Goal: Complete application form: Complete application form

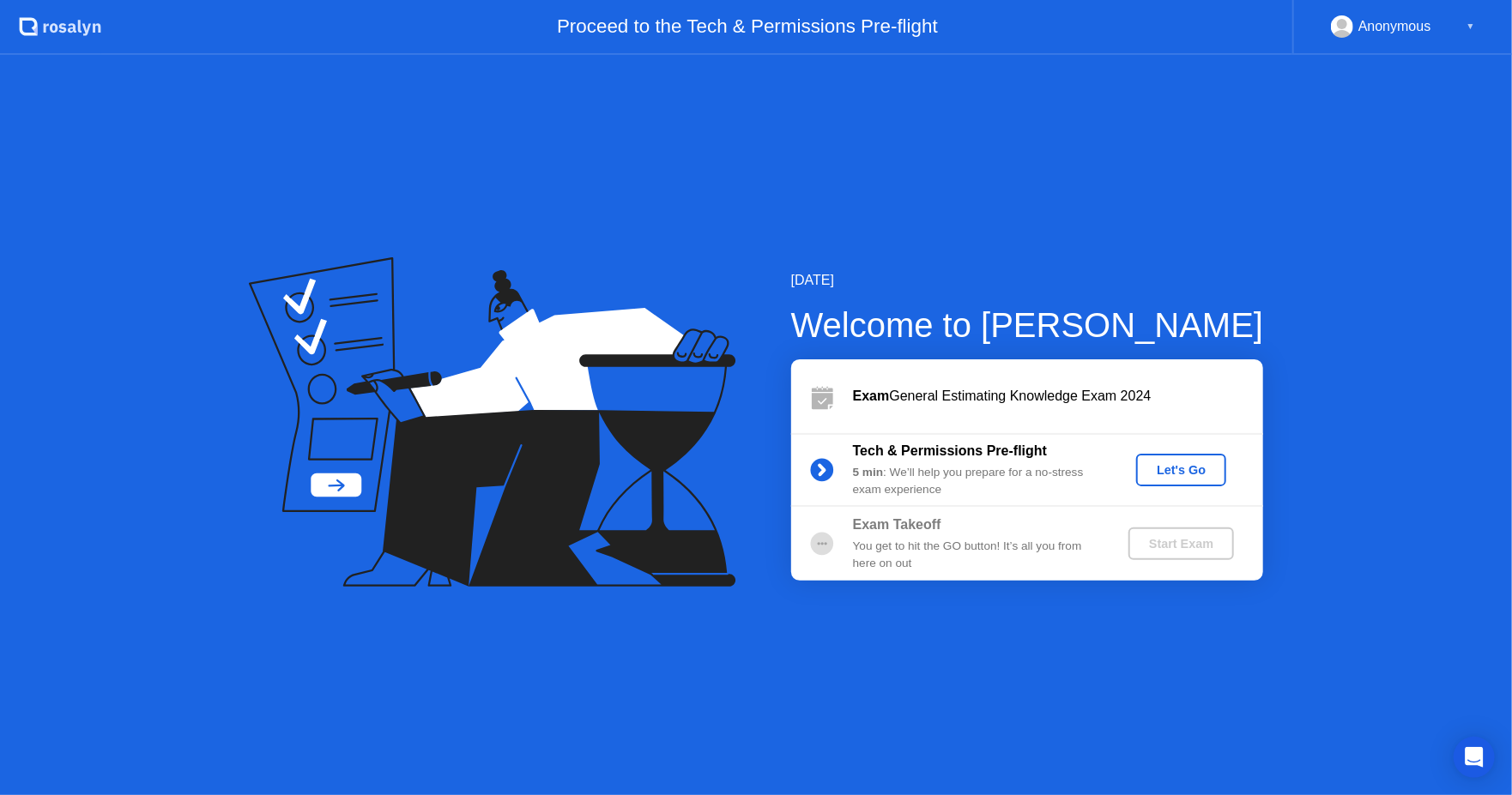
click at [1156, 469] on div "Let's Go" at bounding box center [1180, 470] width 76 height 14
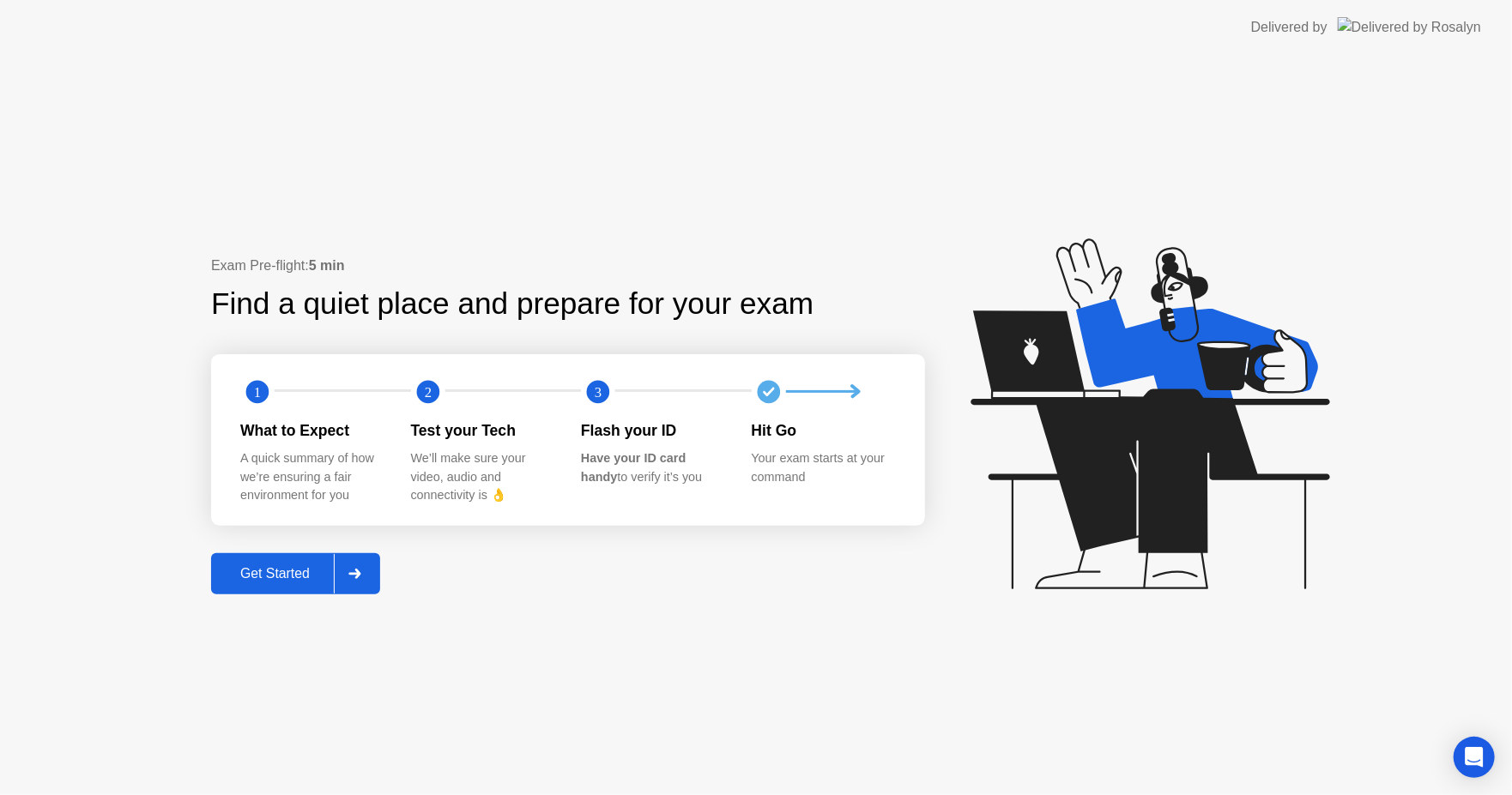
click at [353, 572] on icon at bounding box center [354, 573] width 13 height 10
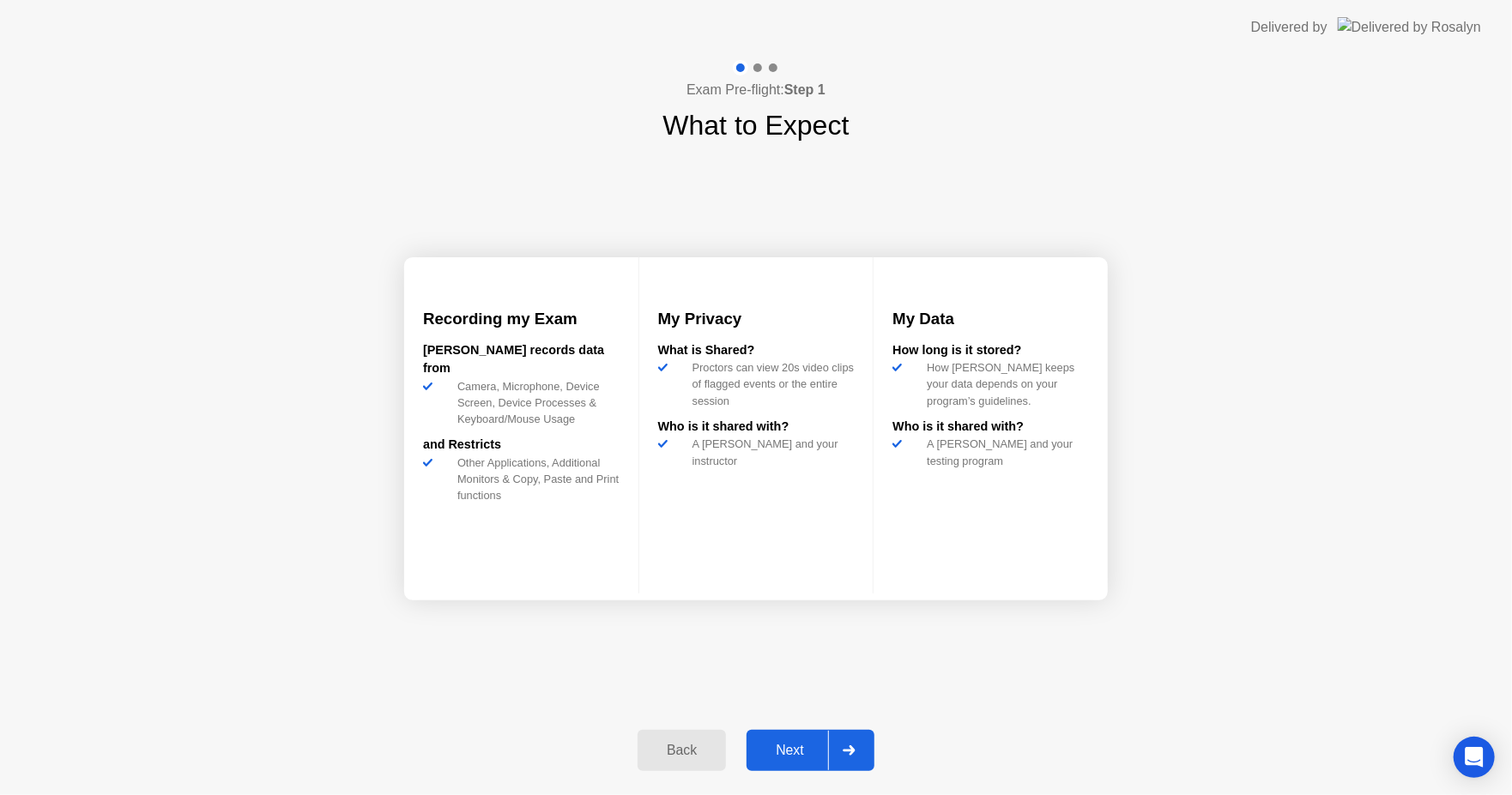
click at [843, 740] on div at bounding box center [848, 750] width 41 height 39
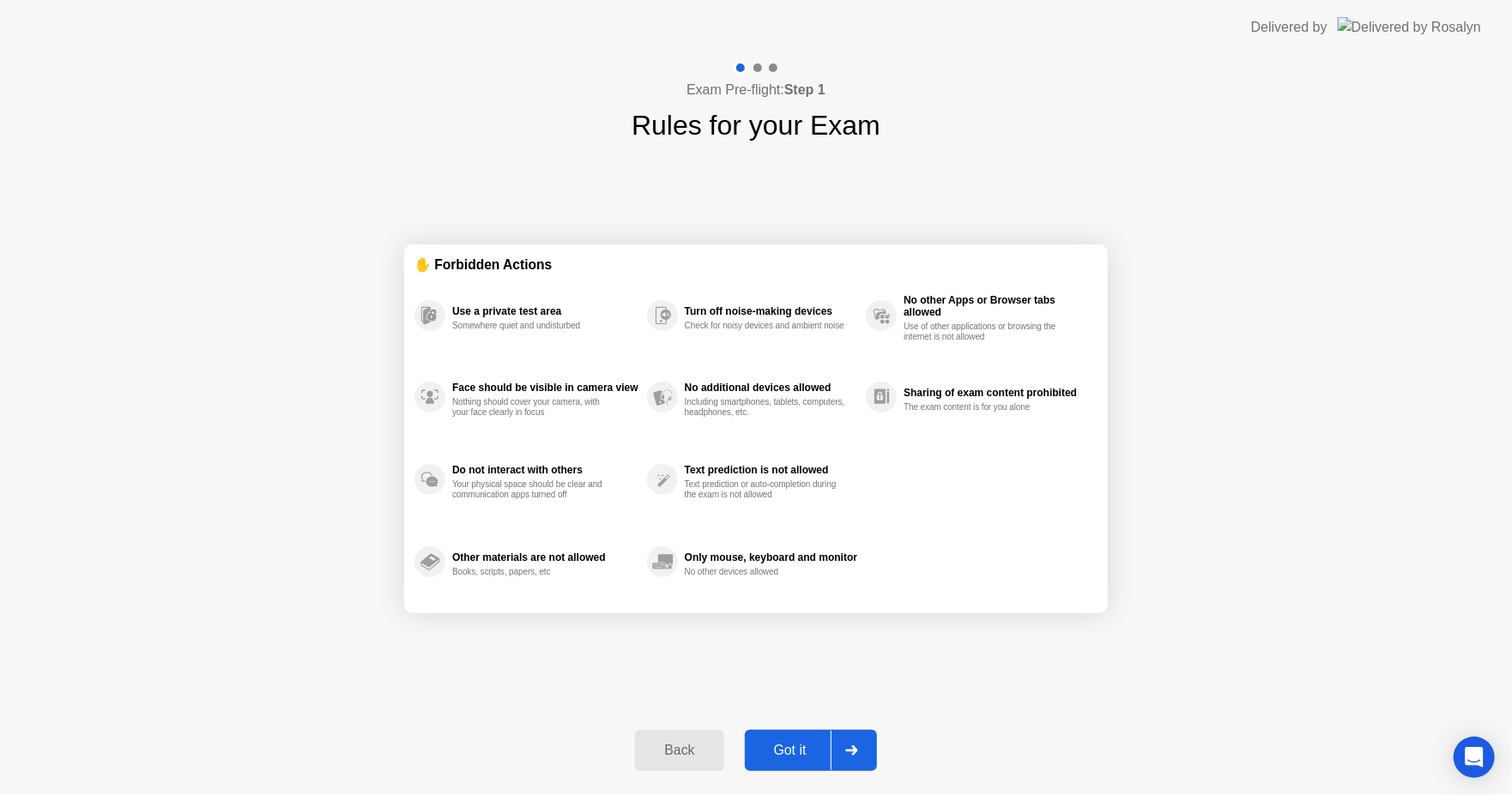
click at [853, 741] on div at bounding box center [851, 750] width 41 height 39
select select "**********"
select select "*******"
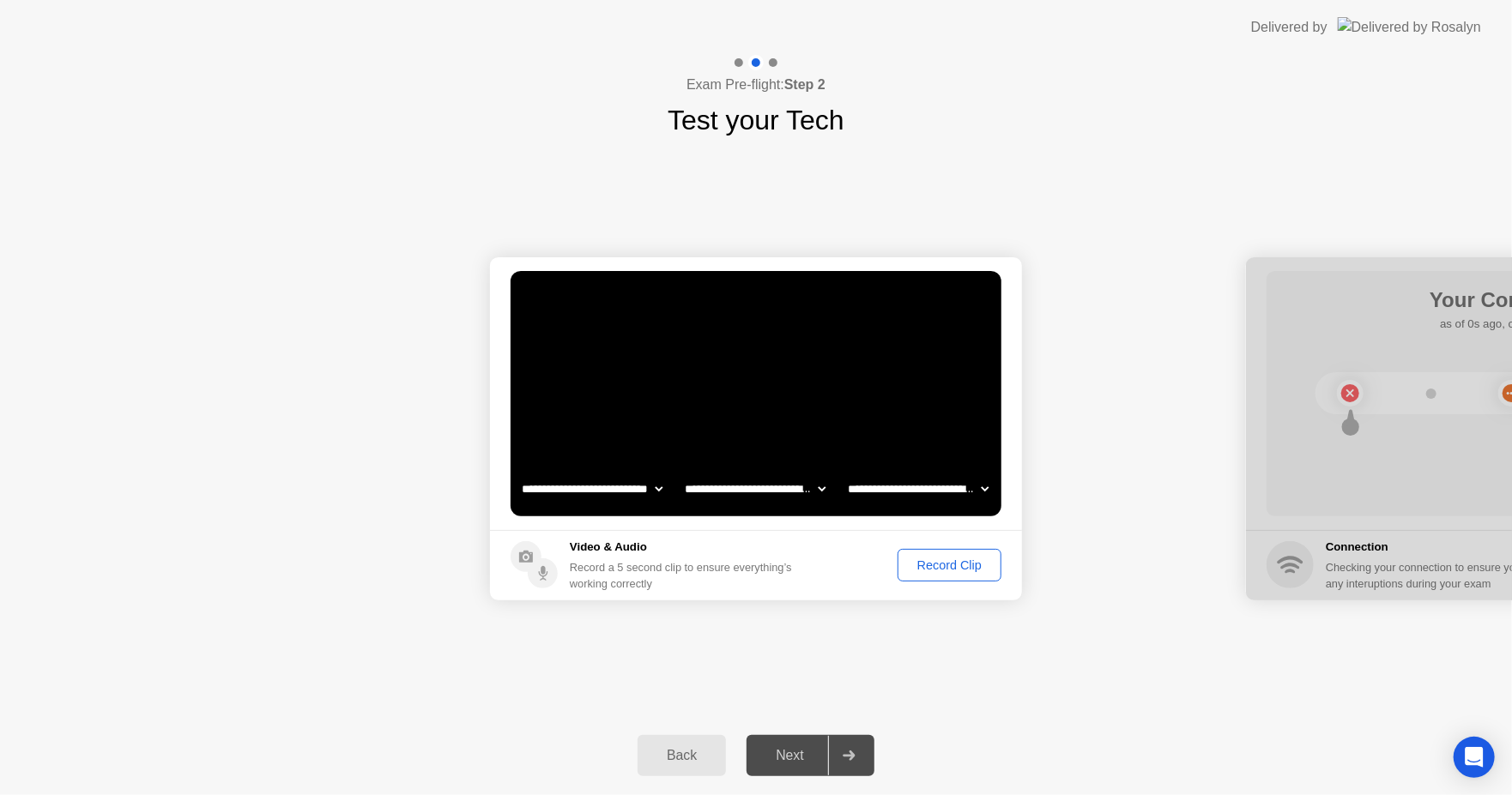
click at [972, 562] on div "Record Clip" at bounding box center [950, 565] width 92 height 14
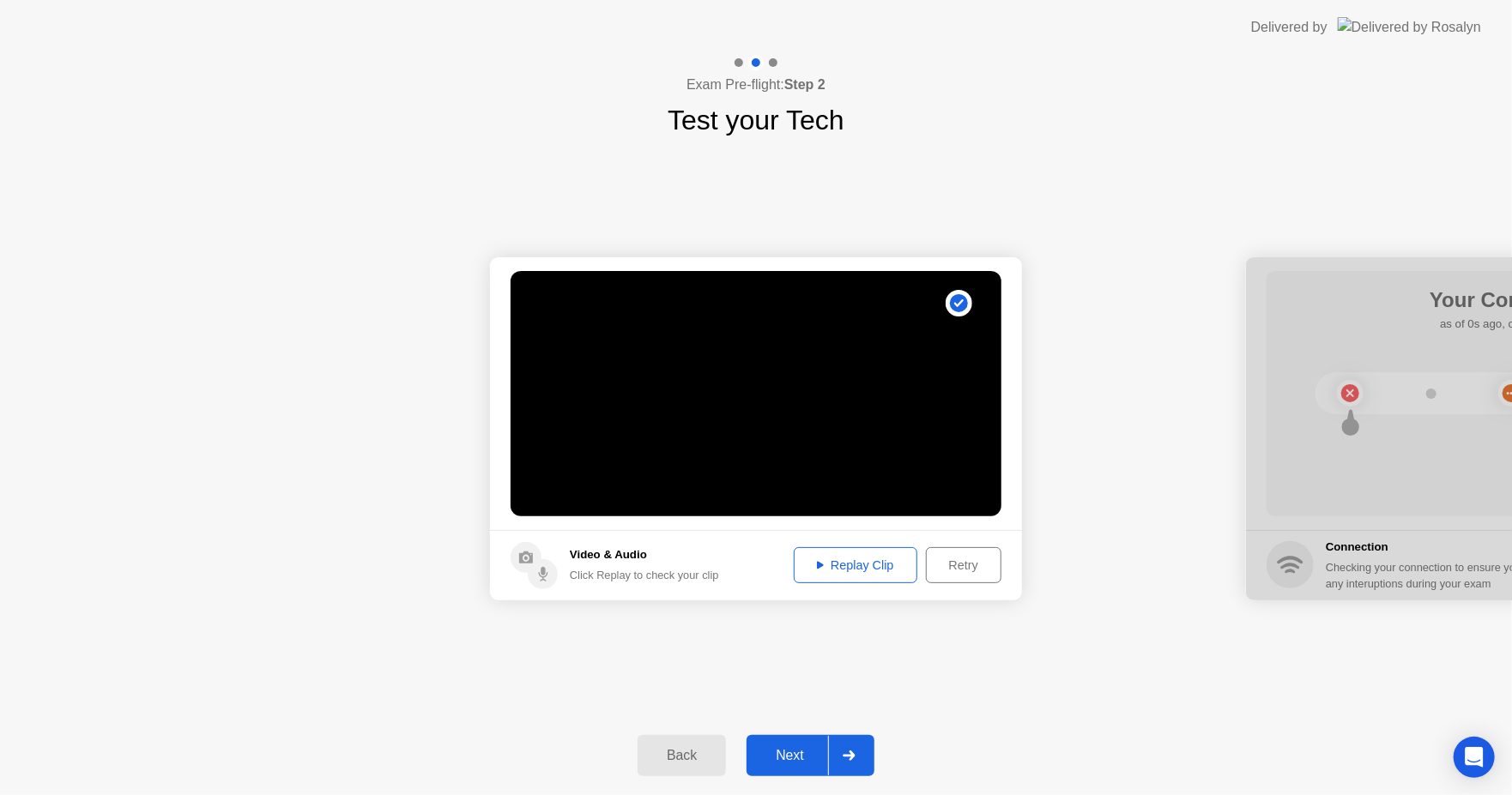
click at [876, 564] on div "Replay Clip" at bounding box center [855, 565] width 112 height 14
click at [863, 753] on div at bounding box center [848, 756] width 41 height 39
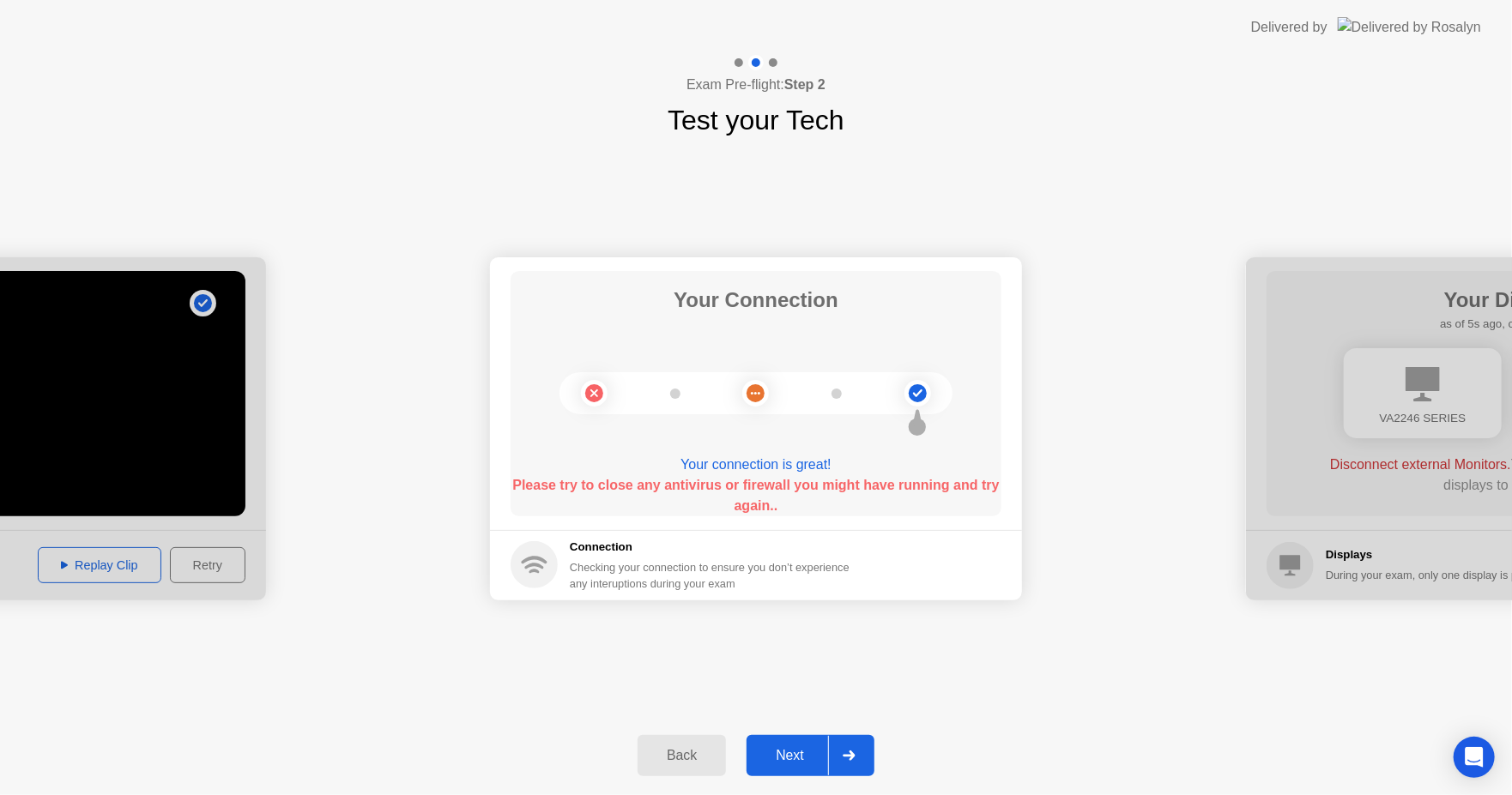
click at [859, 754] on div at bounding box center [848, 756] width 41 height 39
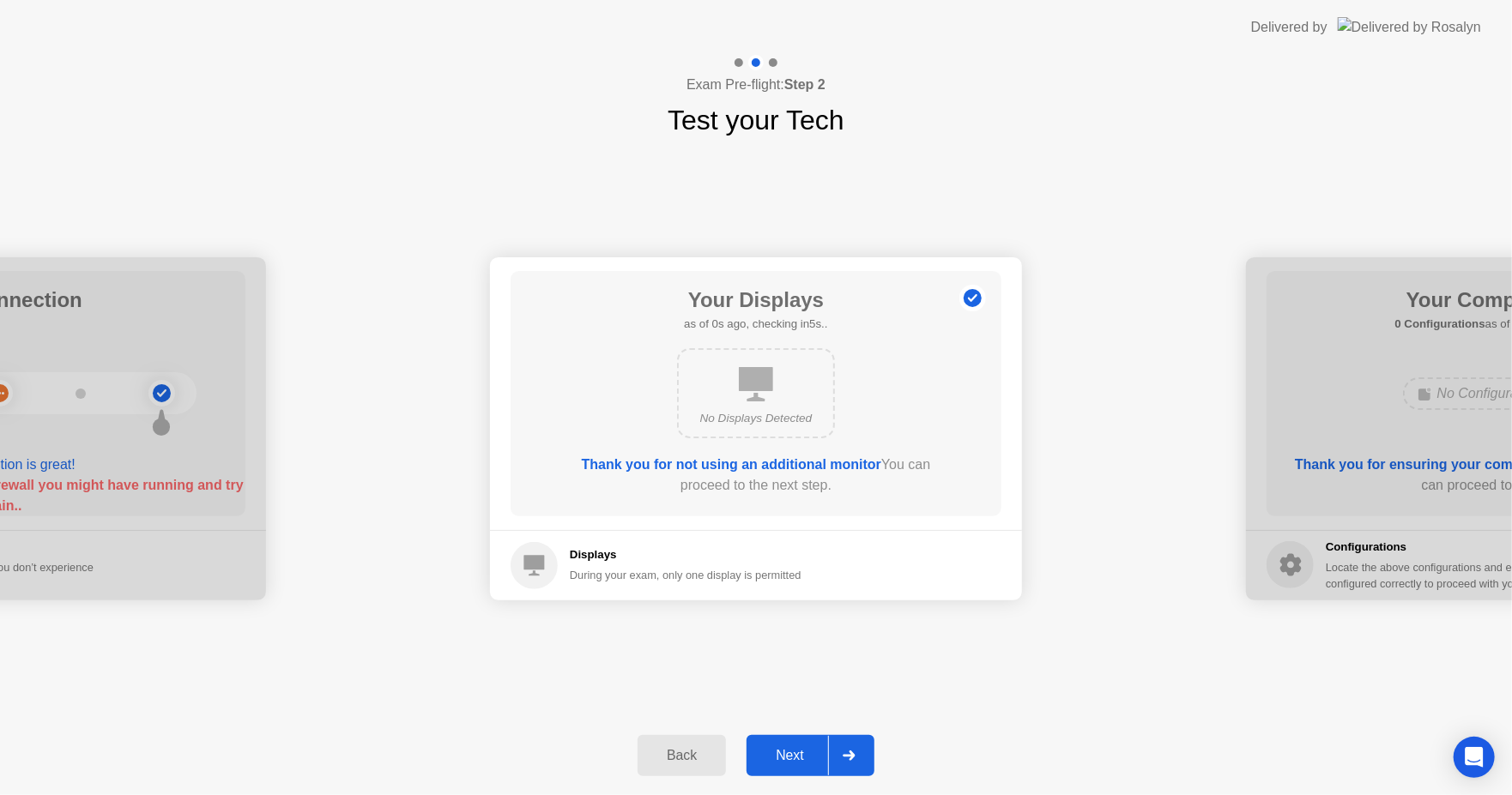
click at [843, 753] on icon at bounding box center [849, 756] width 13 height 10
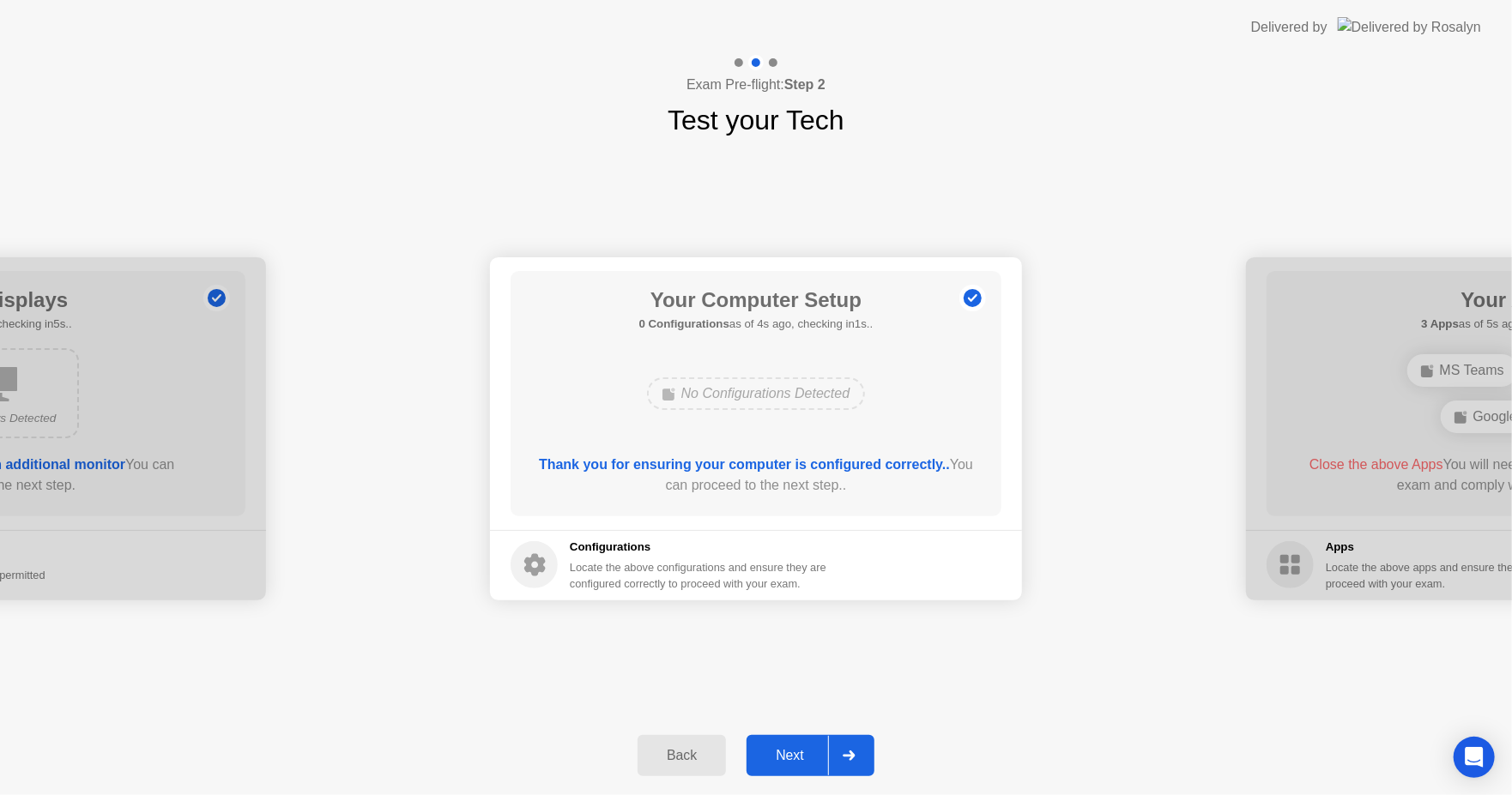
click at [849, 760] on icon at bounding box center [849, 756] width 13 height 10
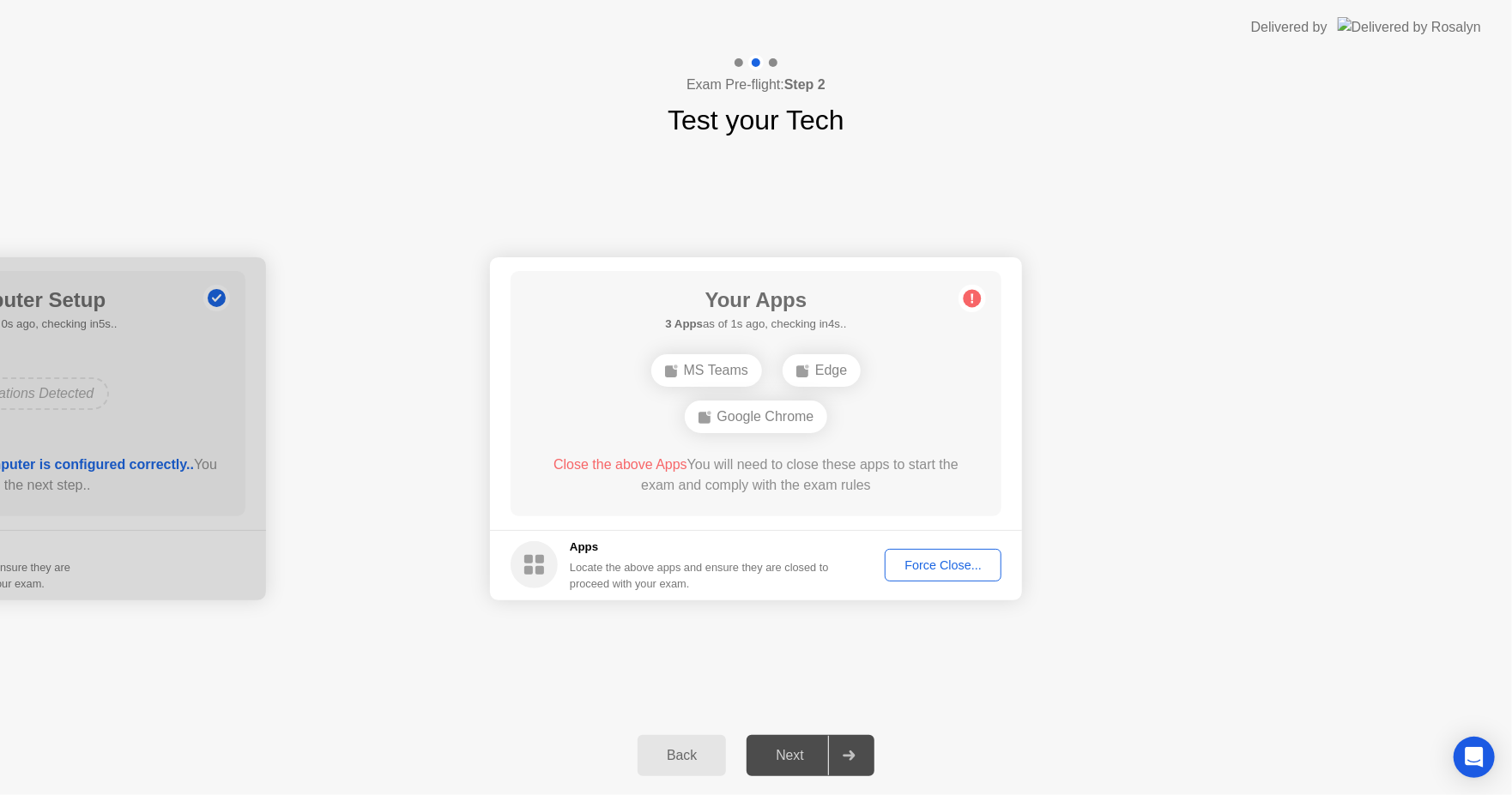
click at [930, 567] on div "Force Close..." at bounding box center [942, 565] width 104 height 14
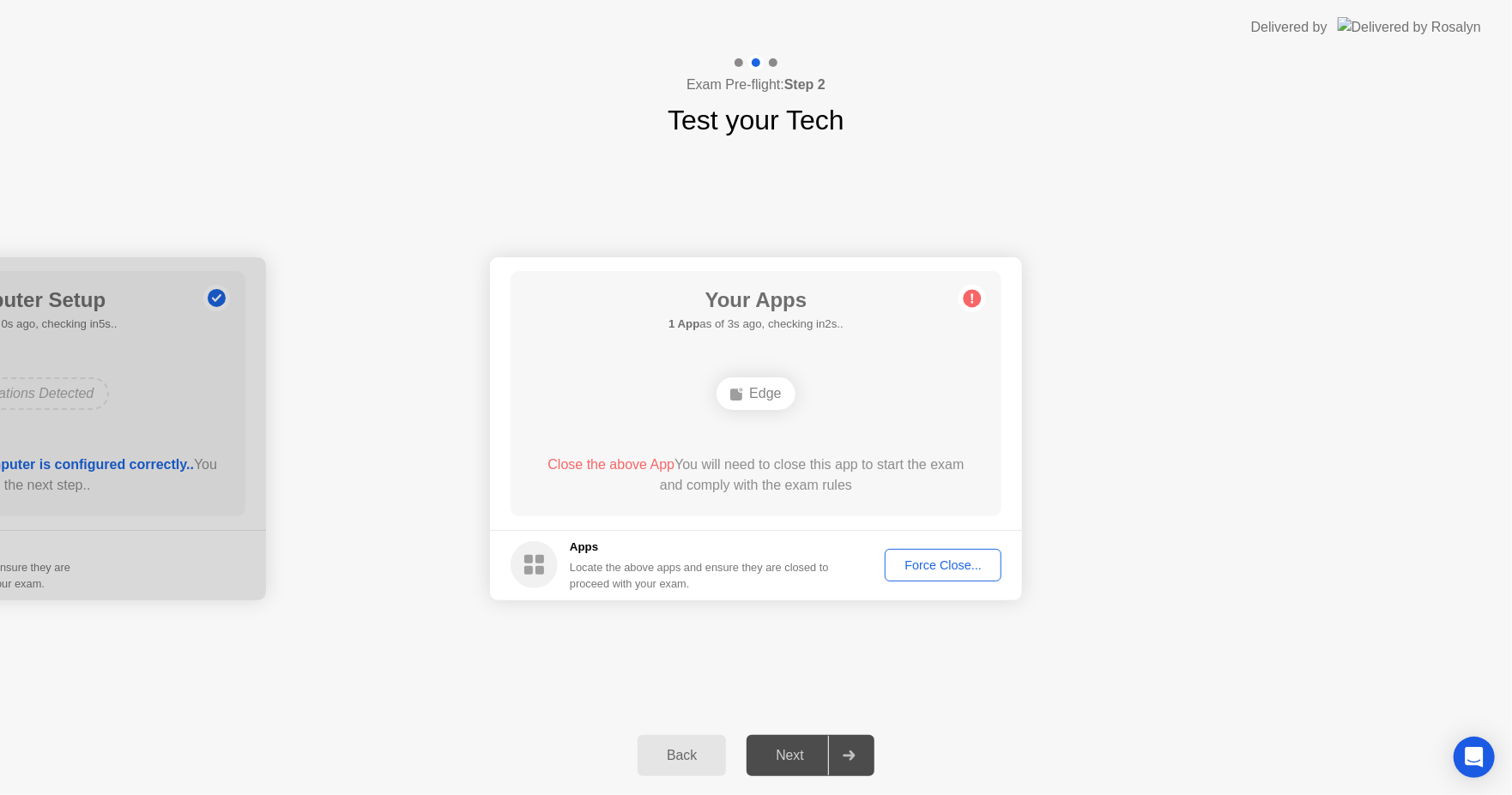
click at [917, 568] on div "Force Close..." at bounding box center [942, 565] width 104 height 14
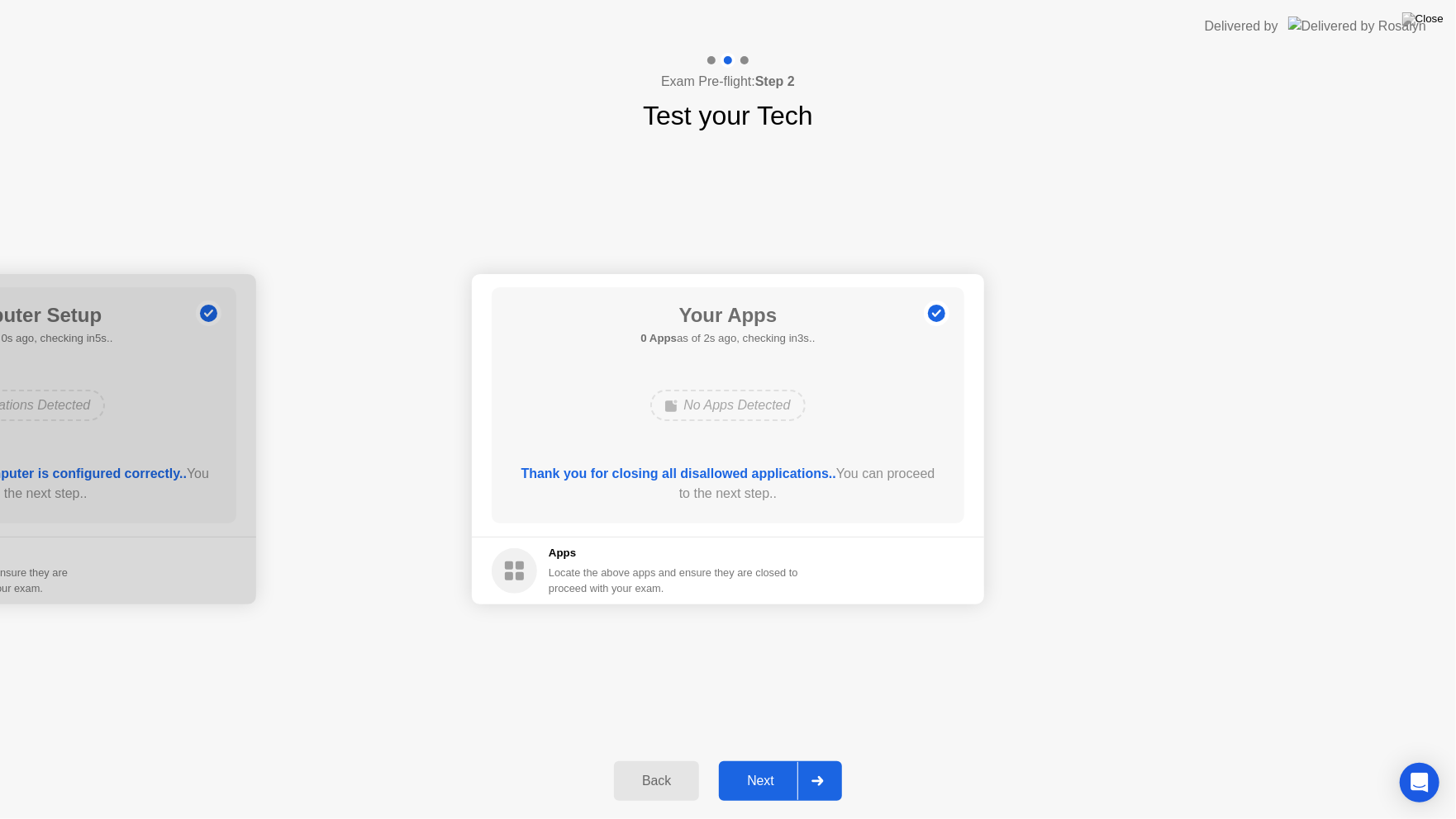
click at [829, 765] on div at bounding box center [817, 781] width 40 height 38
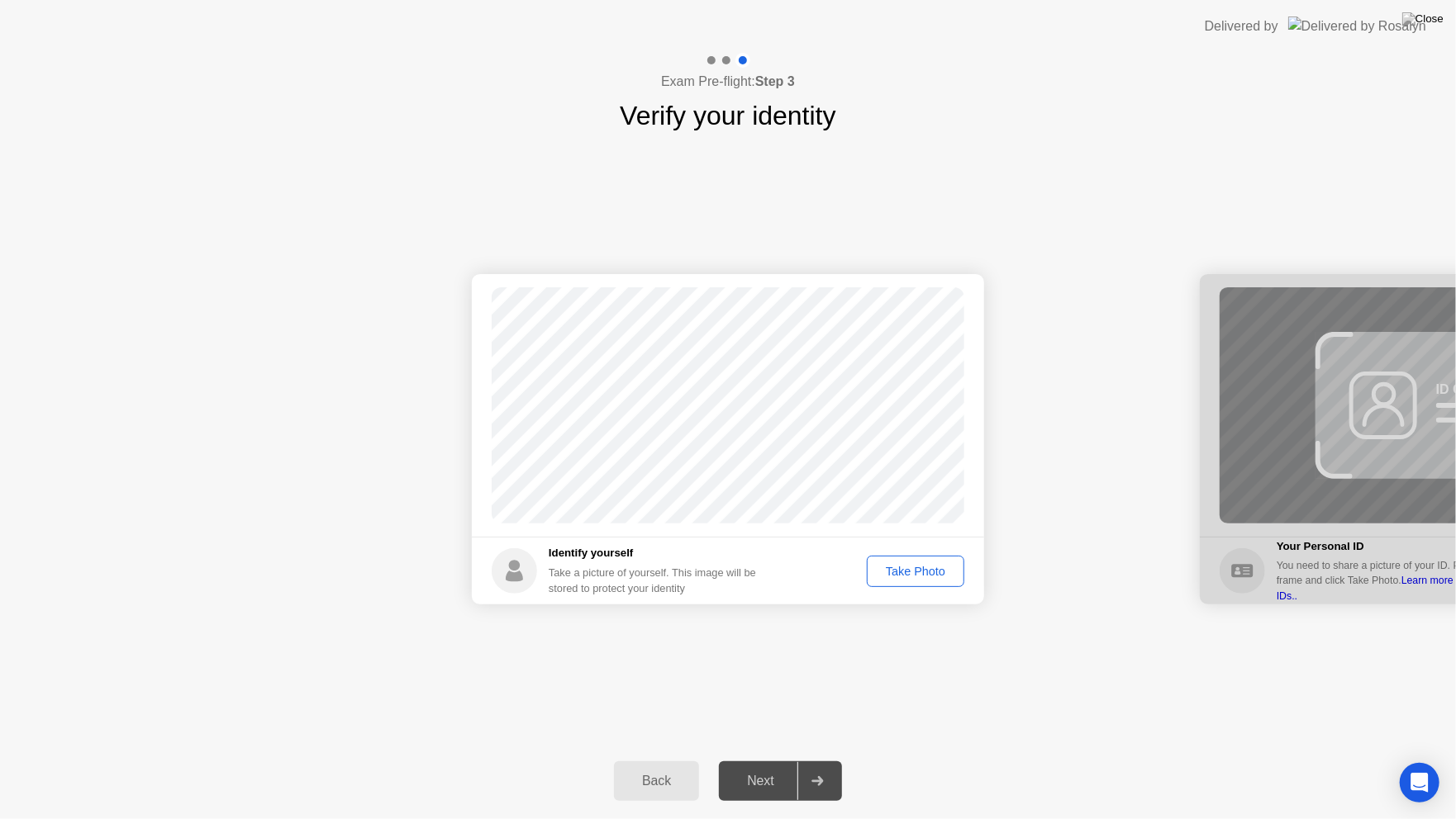
click at [908, 578] on div "Take Photo" at bounding box center [915, 571] width 86 height 13
click at [811, 765] on div at bounding box center [817, 781] width 40 height 38
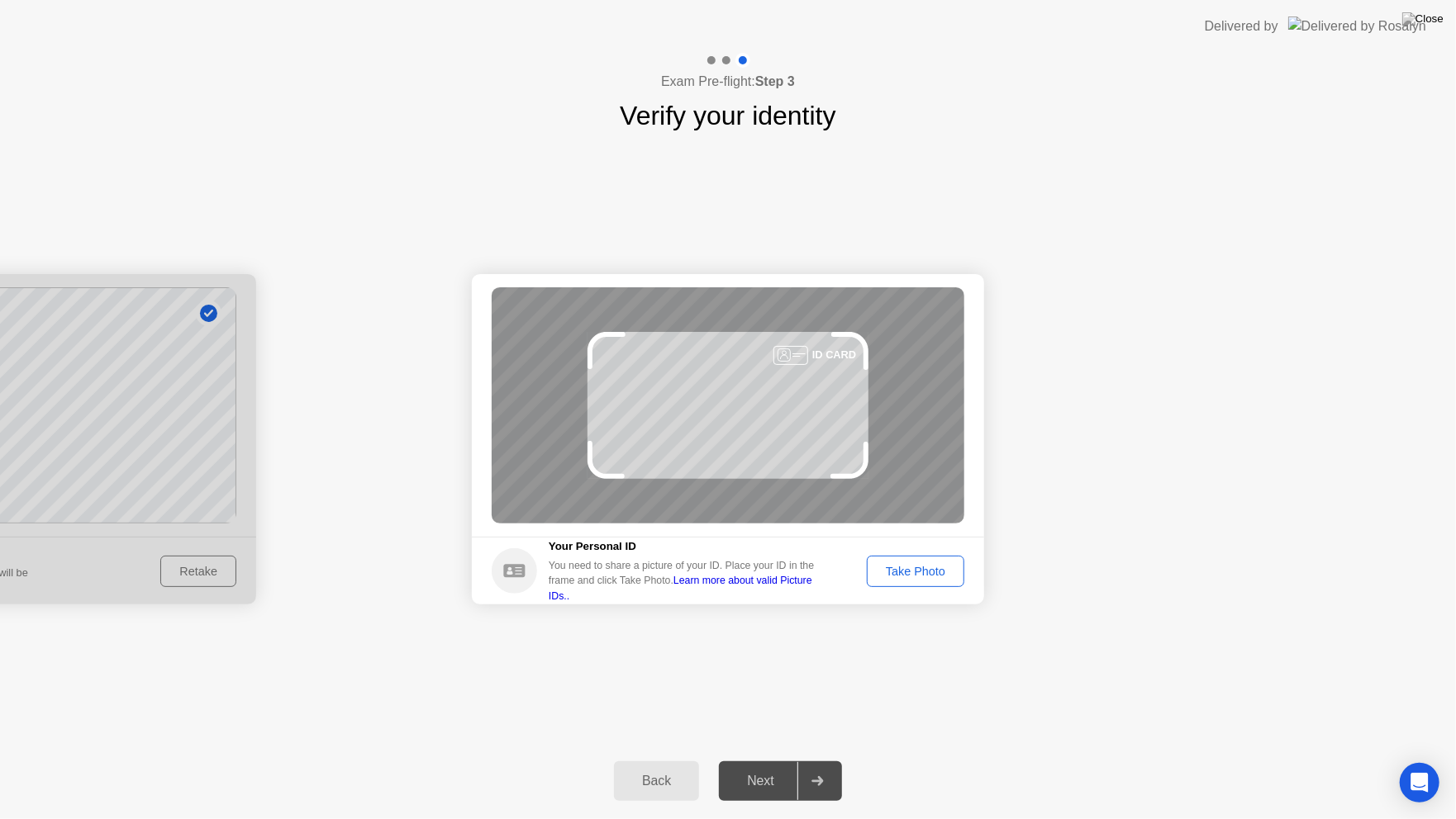
click at [919, 570] on div "Take Photo" at bounding box center [915, 571] width 86 height 13
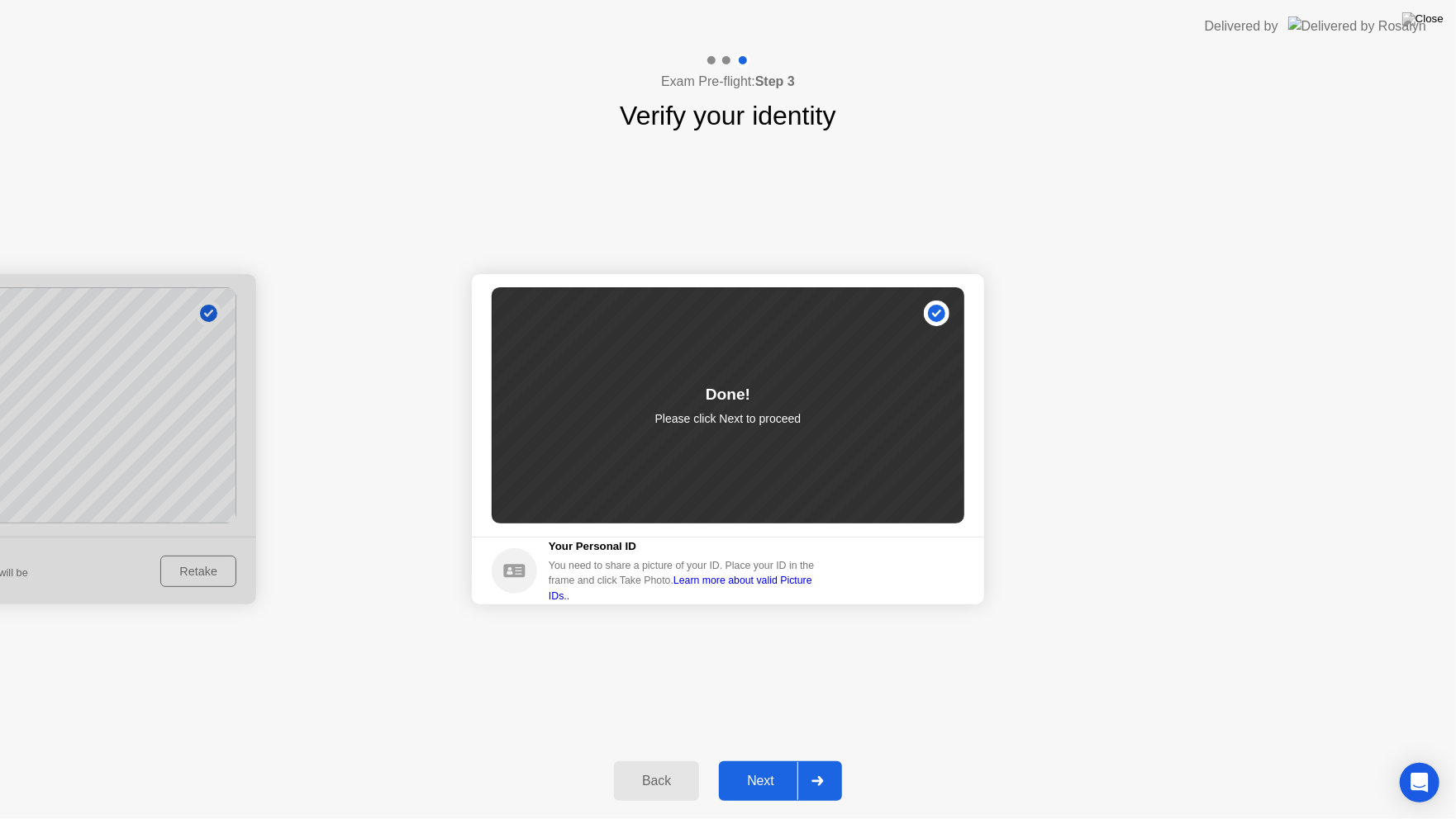
click at [779, 765] on div "Next" at bounding box center [760, 781] width 73 height 15
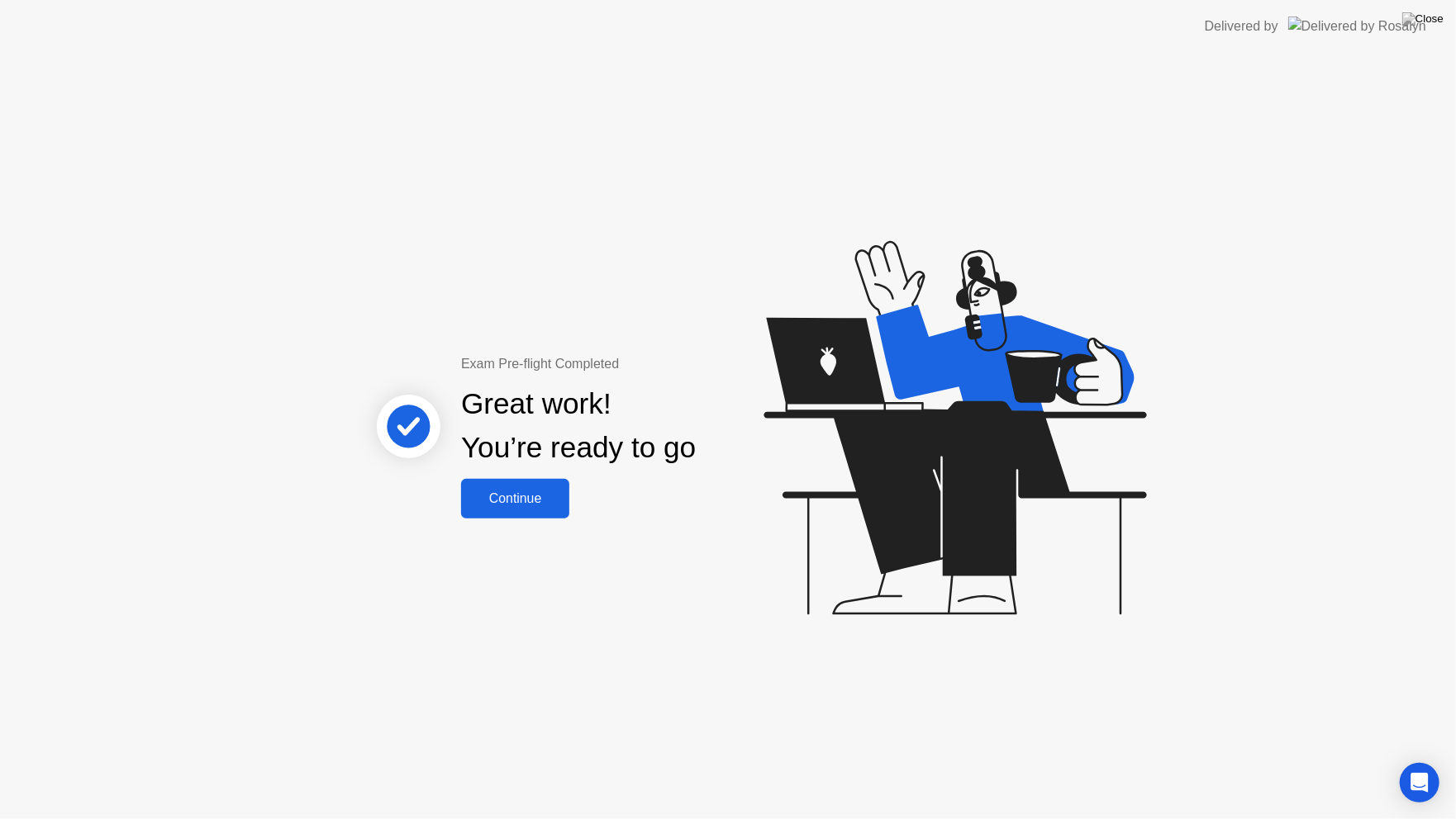
click at [547, 496] on div "Continue" at bounding box center [514, 498] width 98 height 15
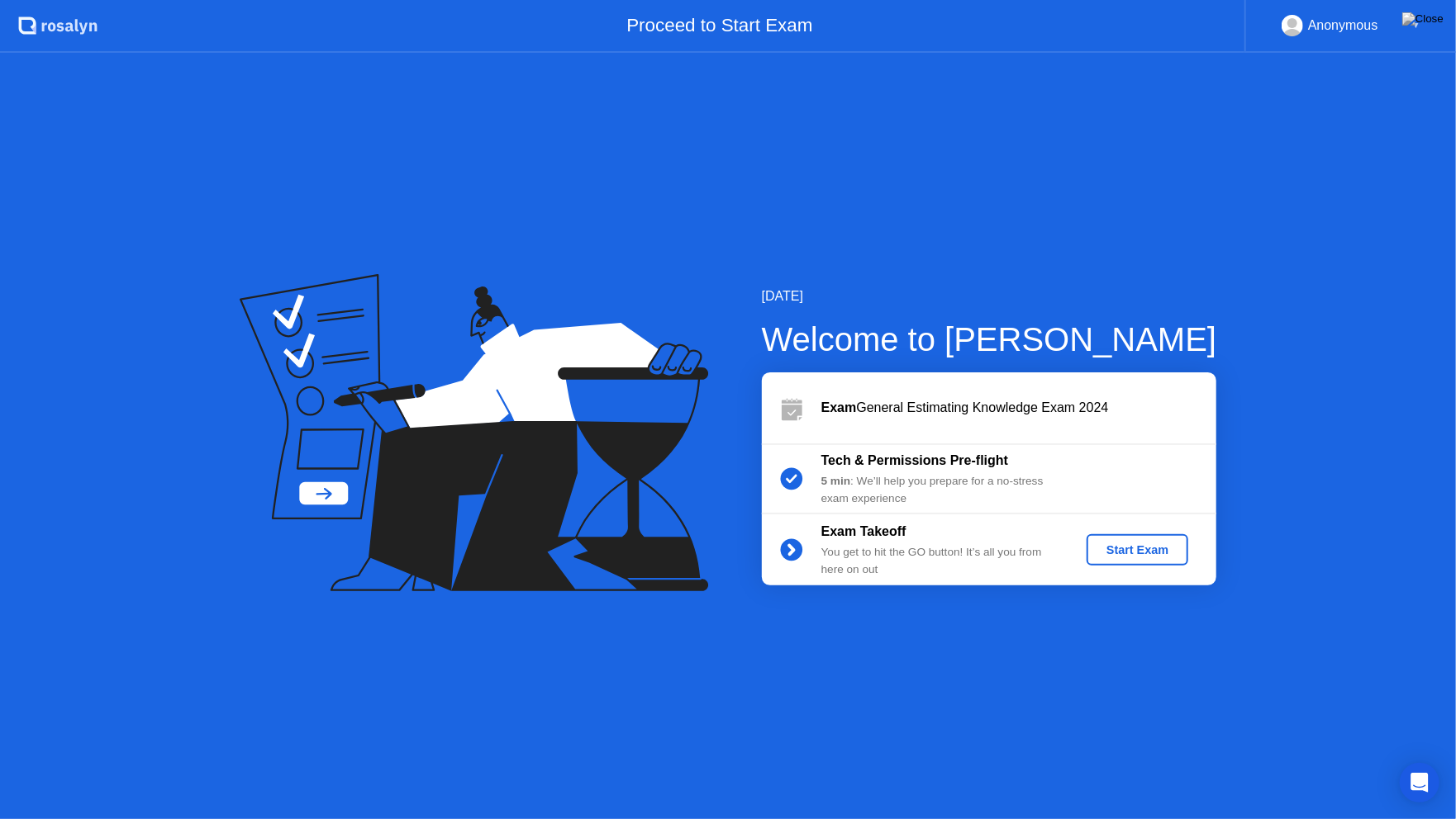
click at [1138, 551] on div "Start Exam" at bounding box center [1137, 549] width 88 height 13
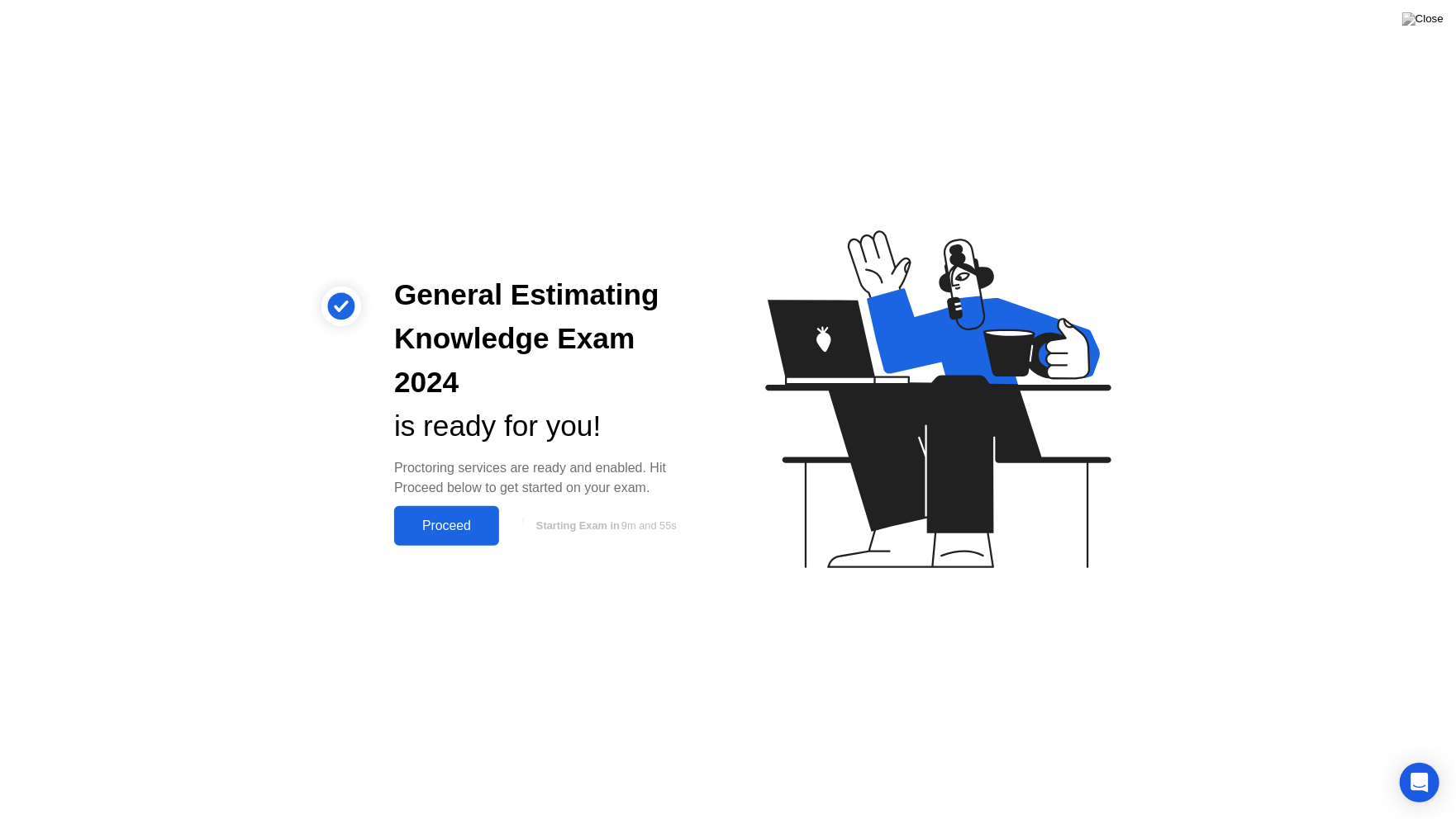
click at [458, 518] on div "Proceed" at bounding box center [447, 525] width 95 height 15
